Goal: Transaction & Acquisition: Purchase product/service

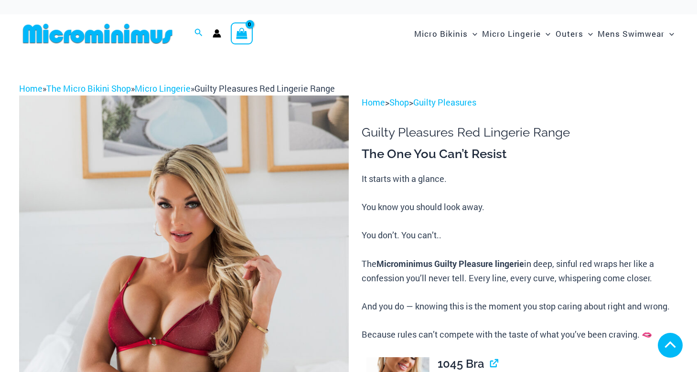
scroll to position [239, 0]
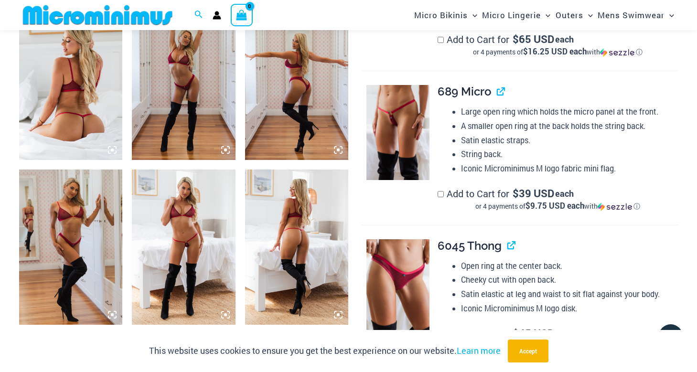
scroll to position [570, 0]
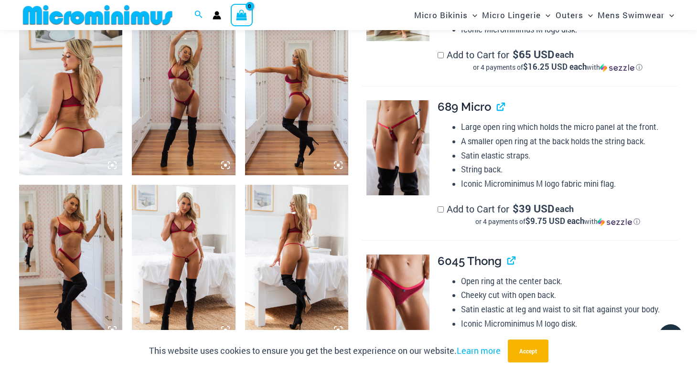
click at [408, 163] on img at bounding box center [397, 147] width 63 height 95
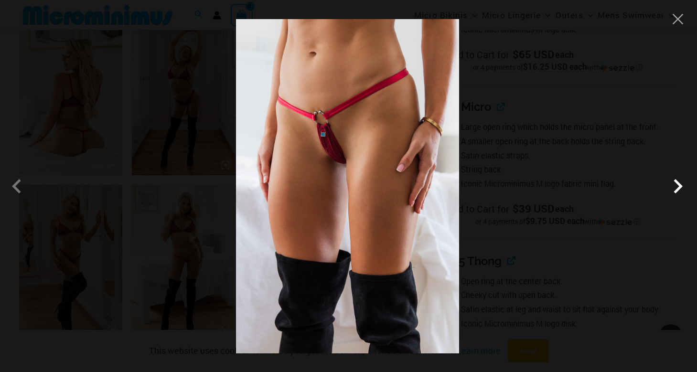
click at [682, 187] on span at bounding box center [678, 186] width 29 height 29
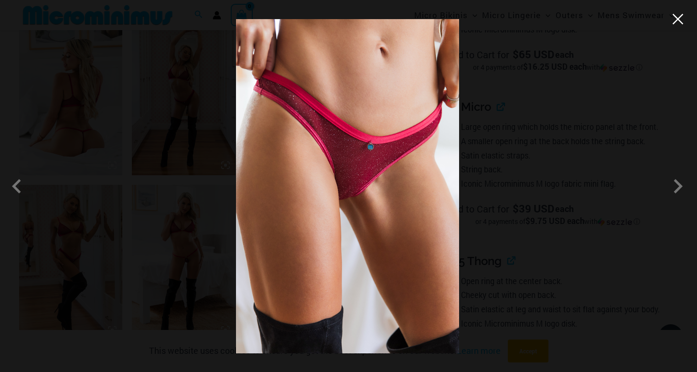
click at [681, 18] on button "Close" at bounding box center [678, 19] width 14 height 14
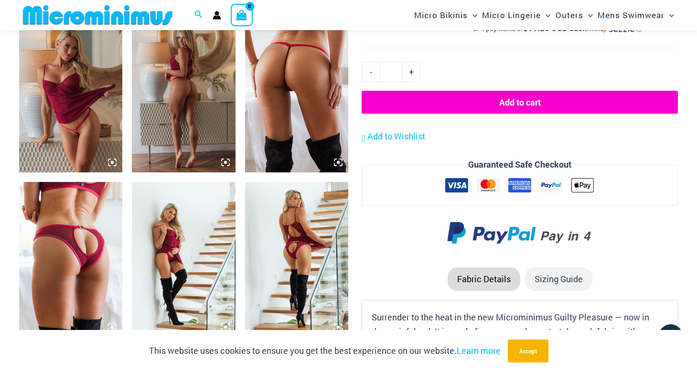
scroll to position [905, 0]
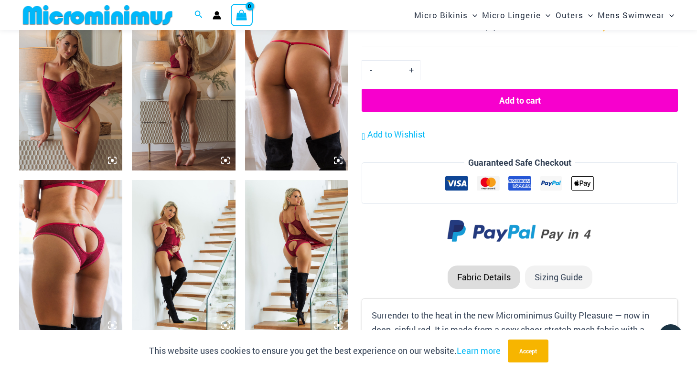
click at [100, 279] on img at bounding box center [70, 257] width 103 height 155
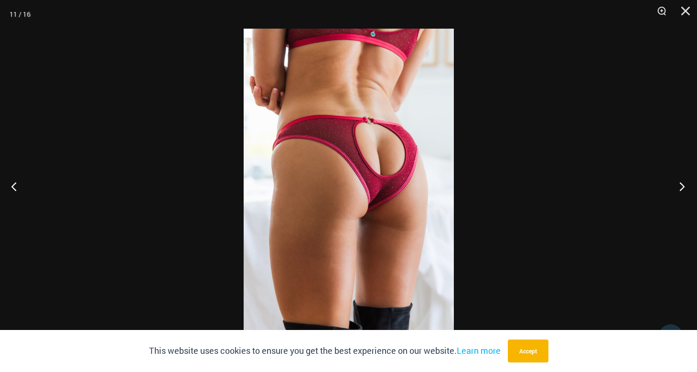
click at [686, 185] on button "Next" at bounding box center [679, 186] width 36 height 48
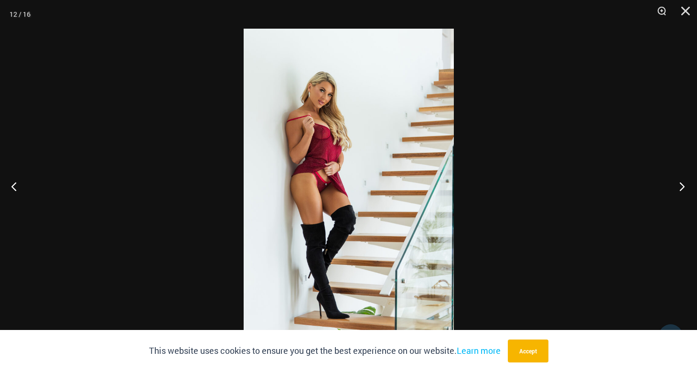
click at [686, 185] on button "Next" at bounding box center [679, 186] width 36 height 48
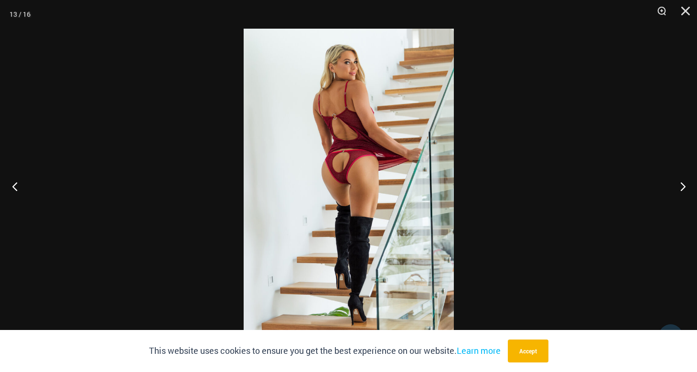
click at [12, 184] on button "Previous" at bounding box center [18, 186] width 36 height 48
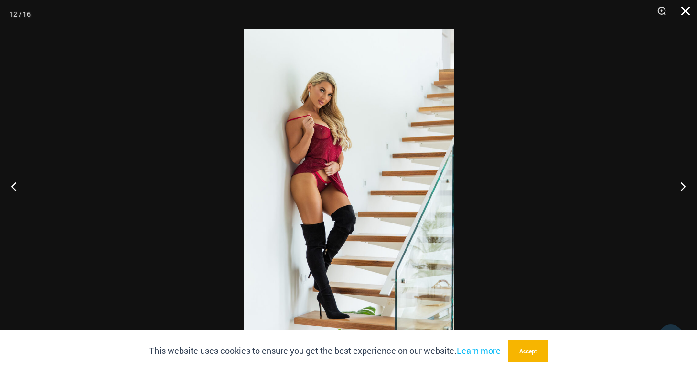
click at [685, 11] on button "Close" at bounding box center [682, 14] width 24 height 29
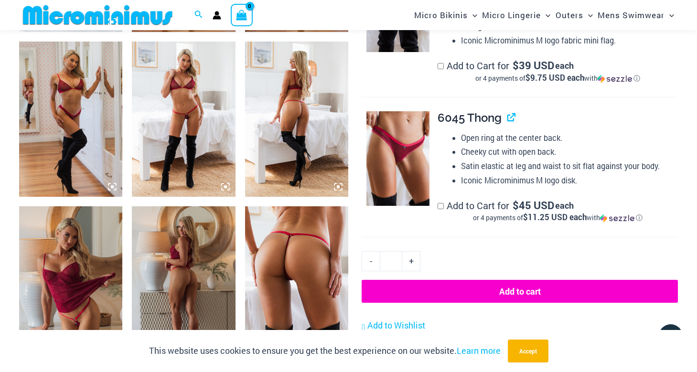
scroll to position [666, 0]
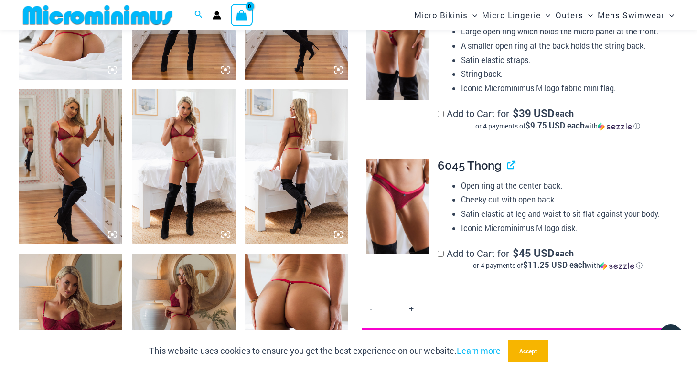
click at [217, 206] on img at bounding box center [183, 166] width 103 height 155
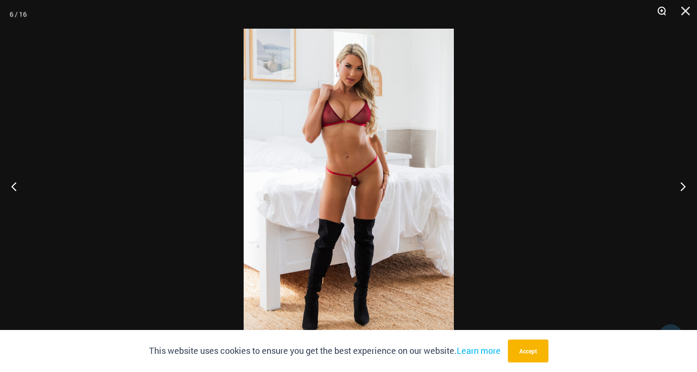
click at [665, 8] on button "Zoom" at bounding box center [658, 14] width 24 height 29
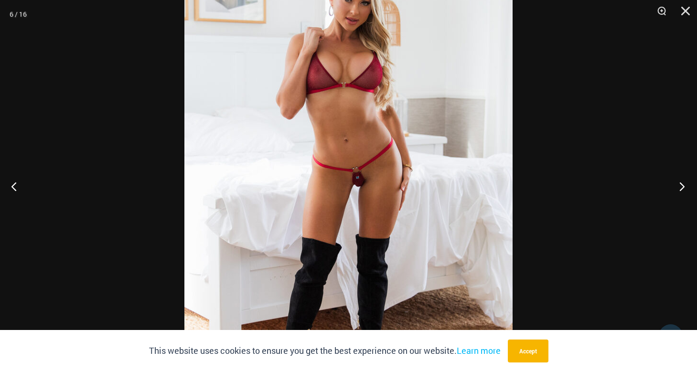
click at [679, 184] on button "Next" at bounding box center [679, 186] width 36 height 48
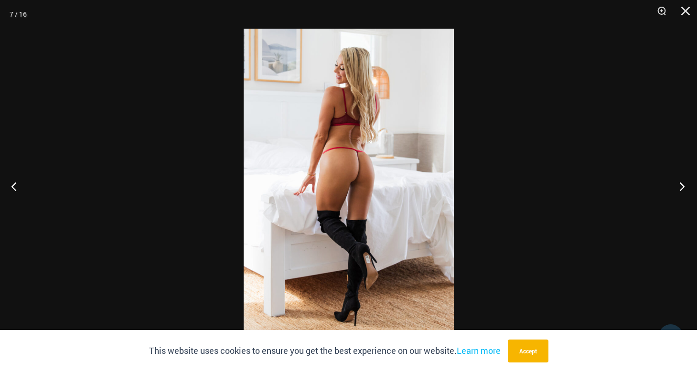
click at [679, 184] on button "Next" at bounding box center [679, 186] width 36 height 48
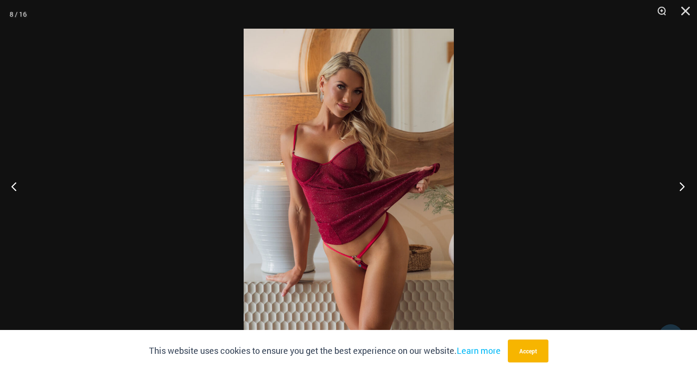
click at [679, 184] on button "Next" at bounding box center [679, 186] width 36 height 48
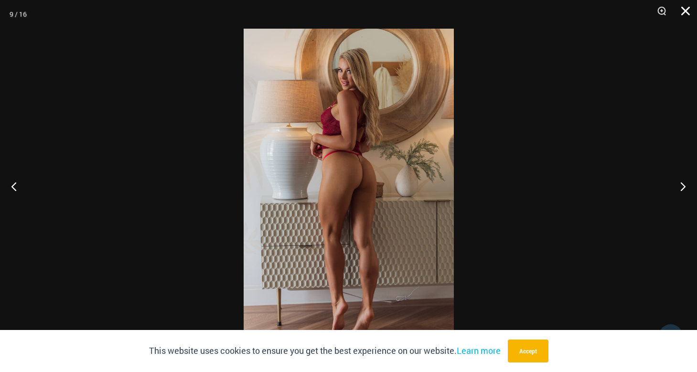
click at [689, 9] on button "Close" at bounding box center [682, 14] width 24 height 29
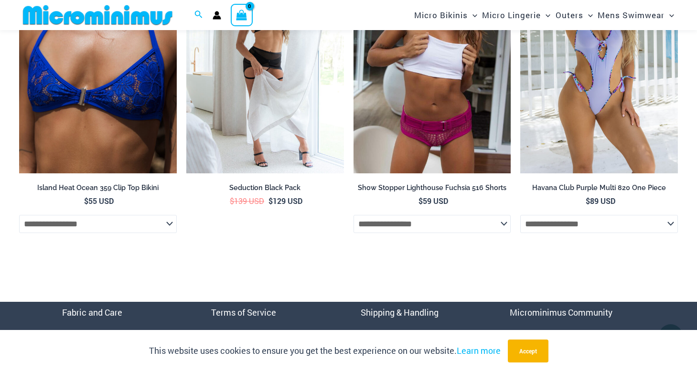
scroll to position [3405, 0]
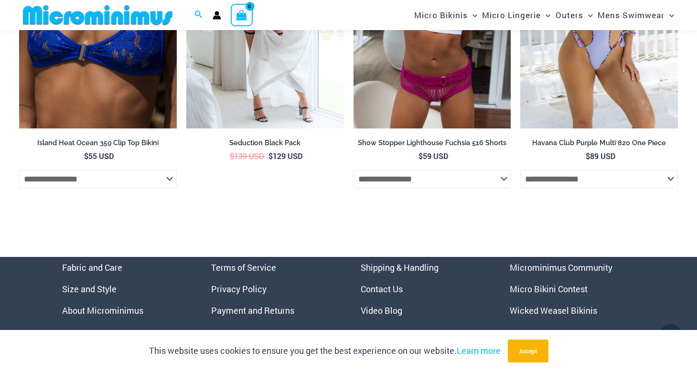
click at [579, 273] on link "Microminimus Community" at bounding box center [561, 267] width 103 height 11
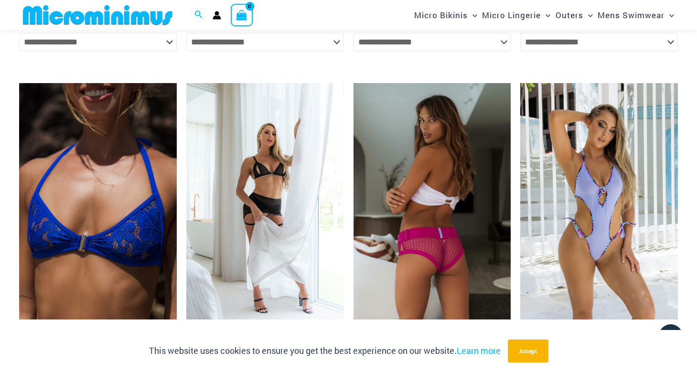
scroll to position [3261, 0]
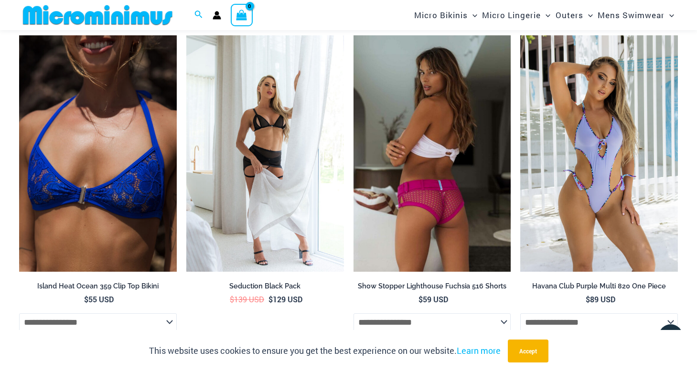
click at [431, 177] on img at bounding box center [433, 153] width 158 height 237
